Goal: Transaction & Acquisition: Purchase product/service

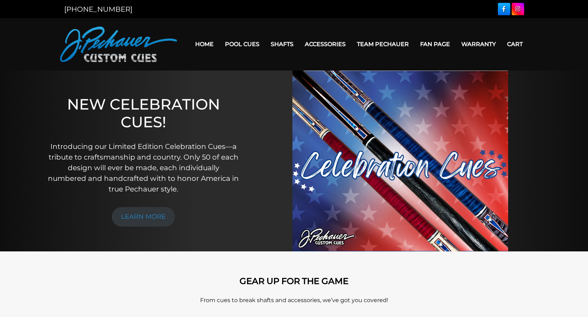
click at [237, 79] on link "Pro Series (R) – NEW" at bounding box center [263, 74] width 87 height 10
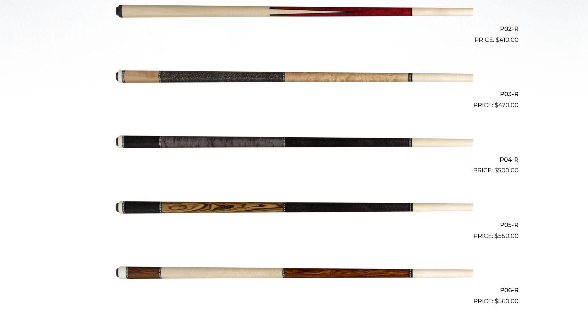
scroll to position [312, 0]
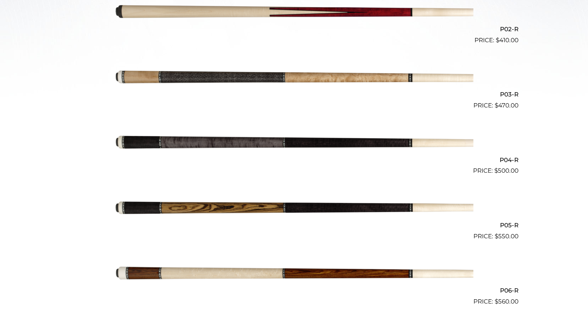
click at [288, 79] on img at bounding box center [294, 78] width 358 height 60
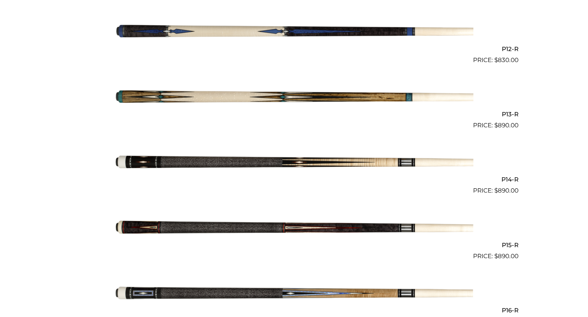
scroll to position [957, 0]
